Goal: Information Seeking & Learning: Find specific page/section

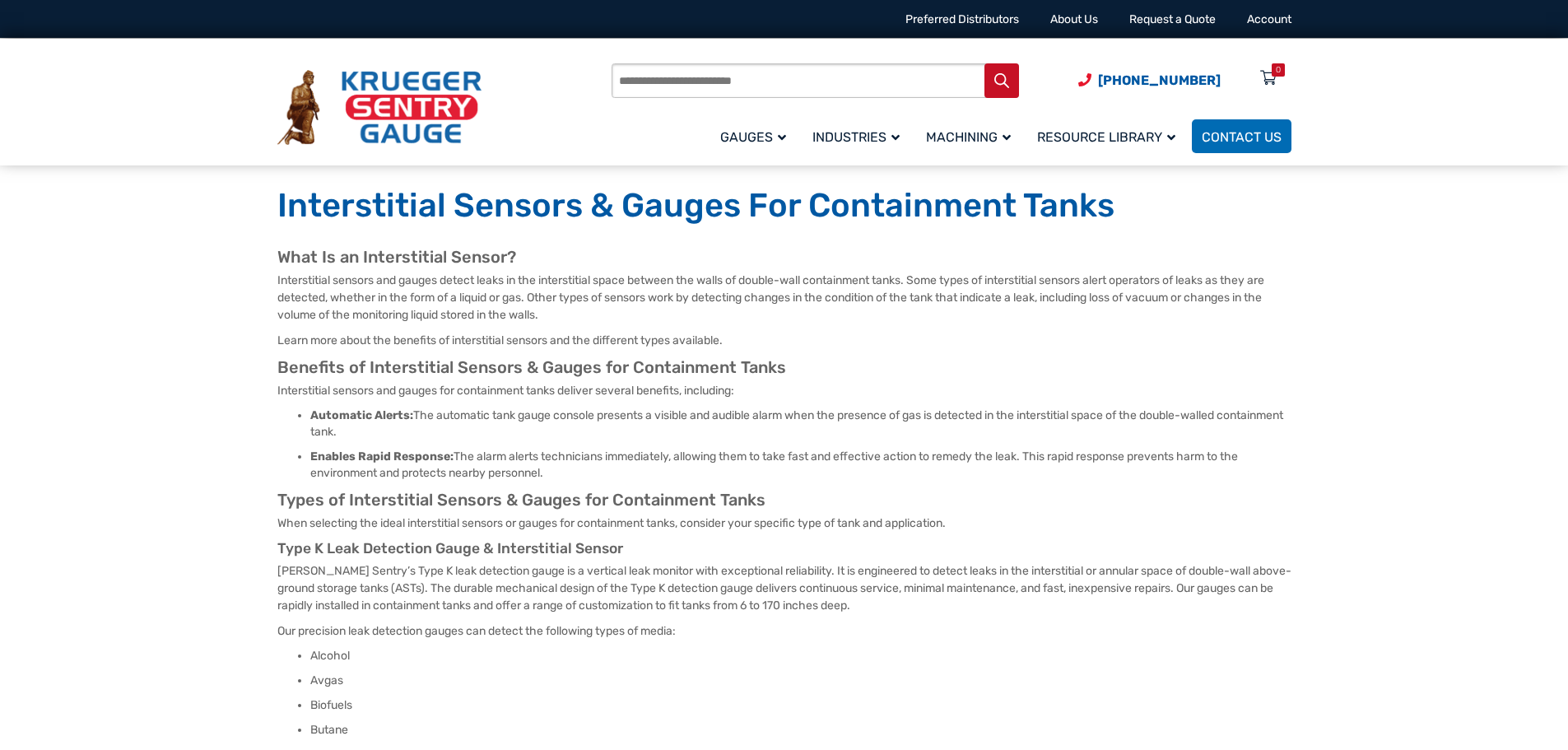
drag, startPoint x: 291, startPoint y: 45, endPoint x: 294, endPoint y: 26, distance: 19.2
click at [294, 33] on header "[PHONE_NUMBER] Preferred Distributors About Us Request a Quote Account Products…" at bounding box center [784, 83] width 1568 height 165
click at [1057, 212] on span "FAQ" at bounding box center [1054, 214] width 21 height 15
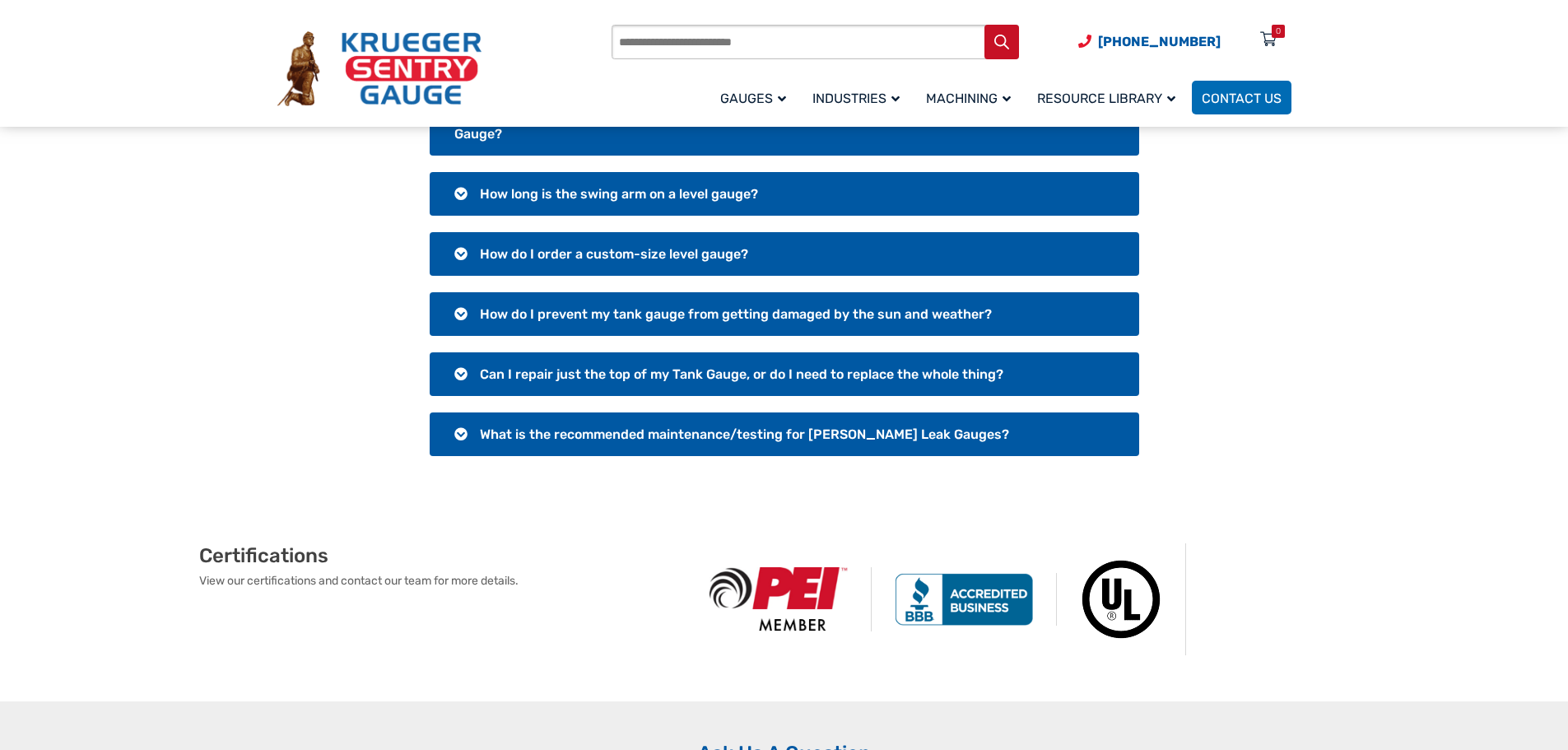
scroll to position [494, 0]
